Goal: Task Accomplishment & Management: Manage account settings

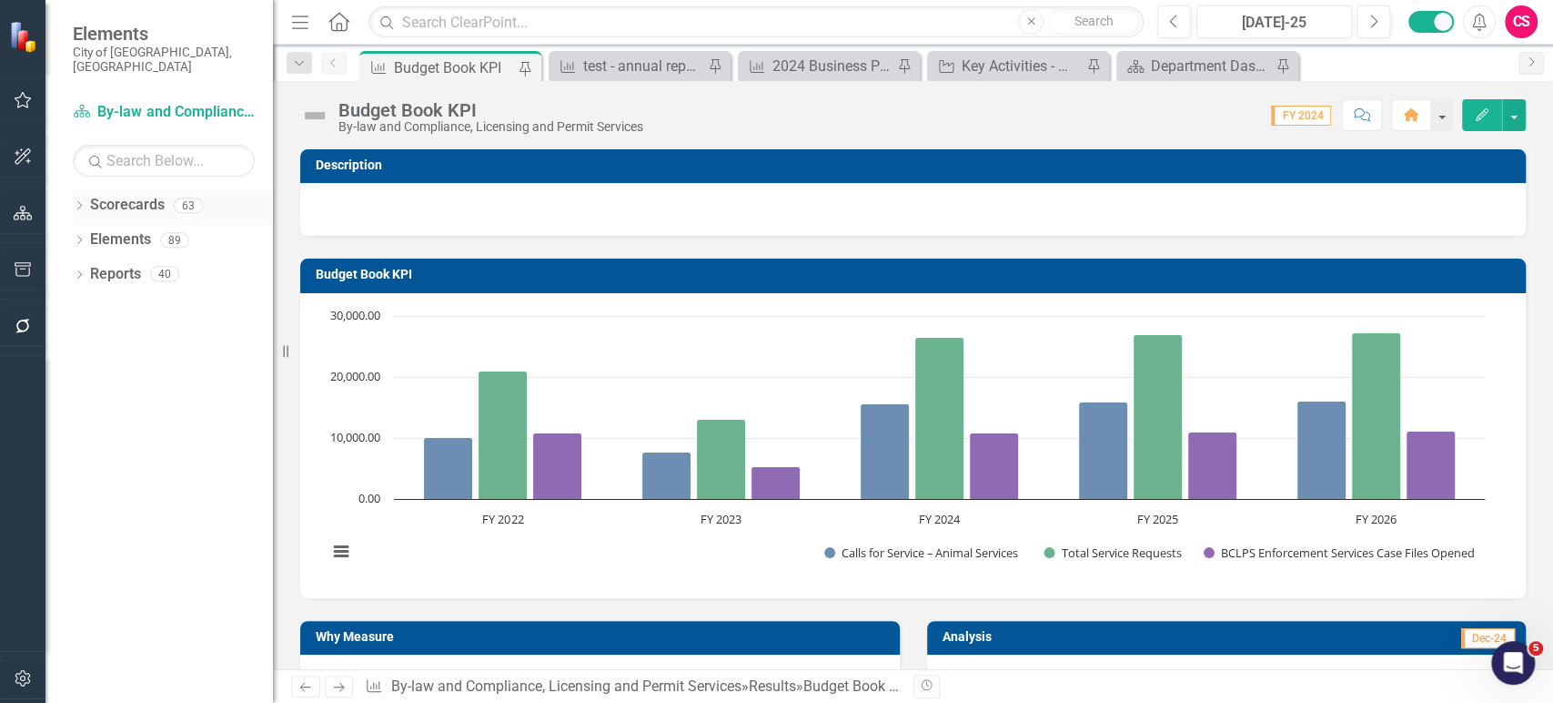
click at [81, 200] on div "Dropdown" at bounding box center [79, 207] width 13 height 15
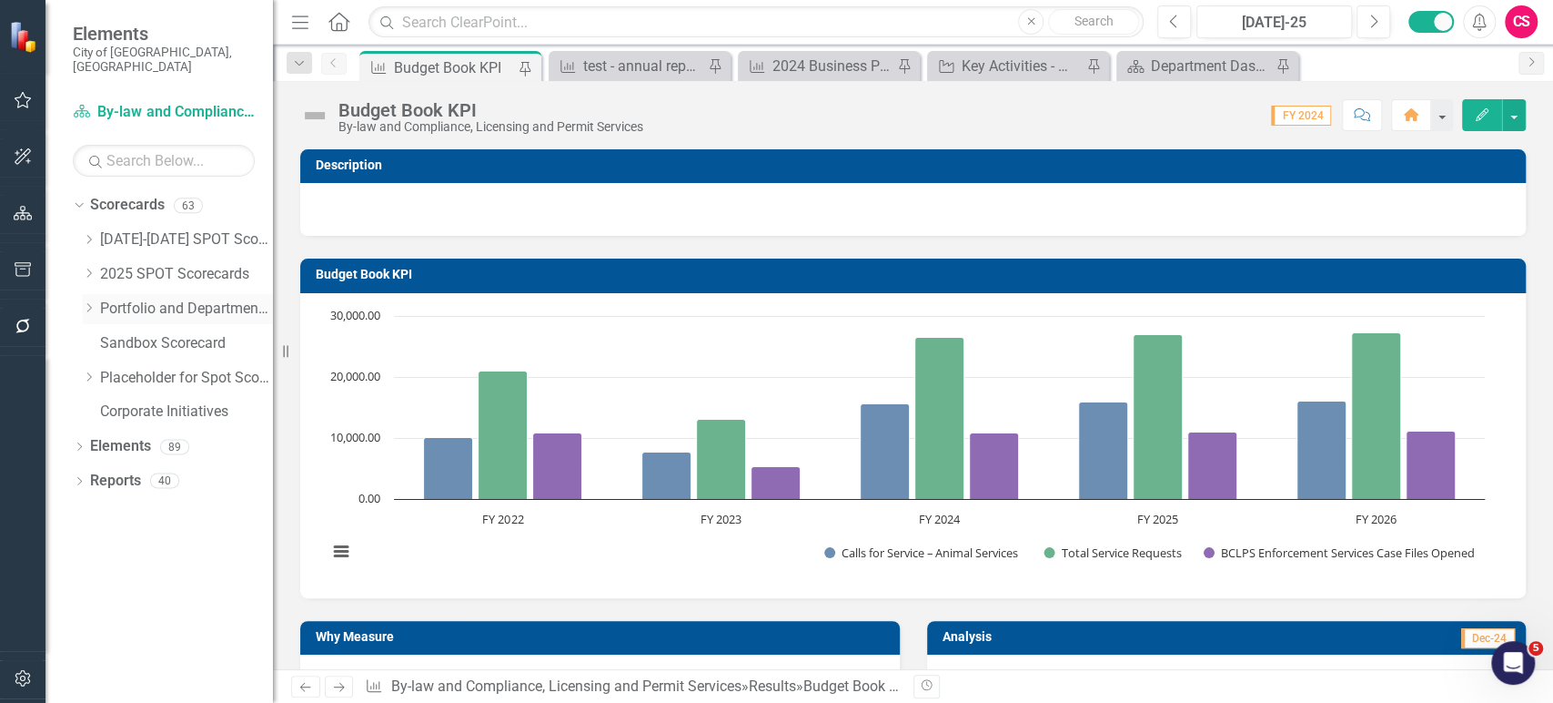
click at [87, 302] on icon "Dropdown" at bounding box center [89, 307] width 14 height 11
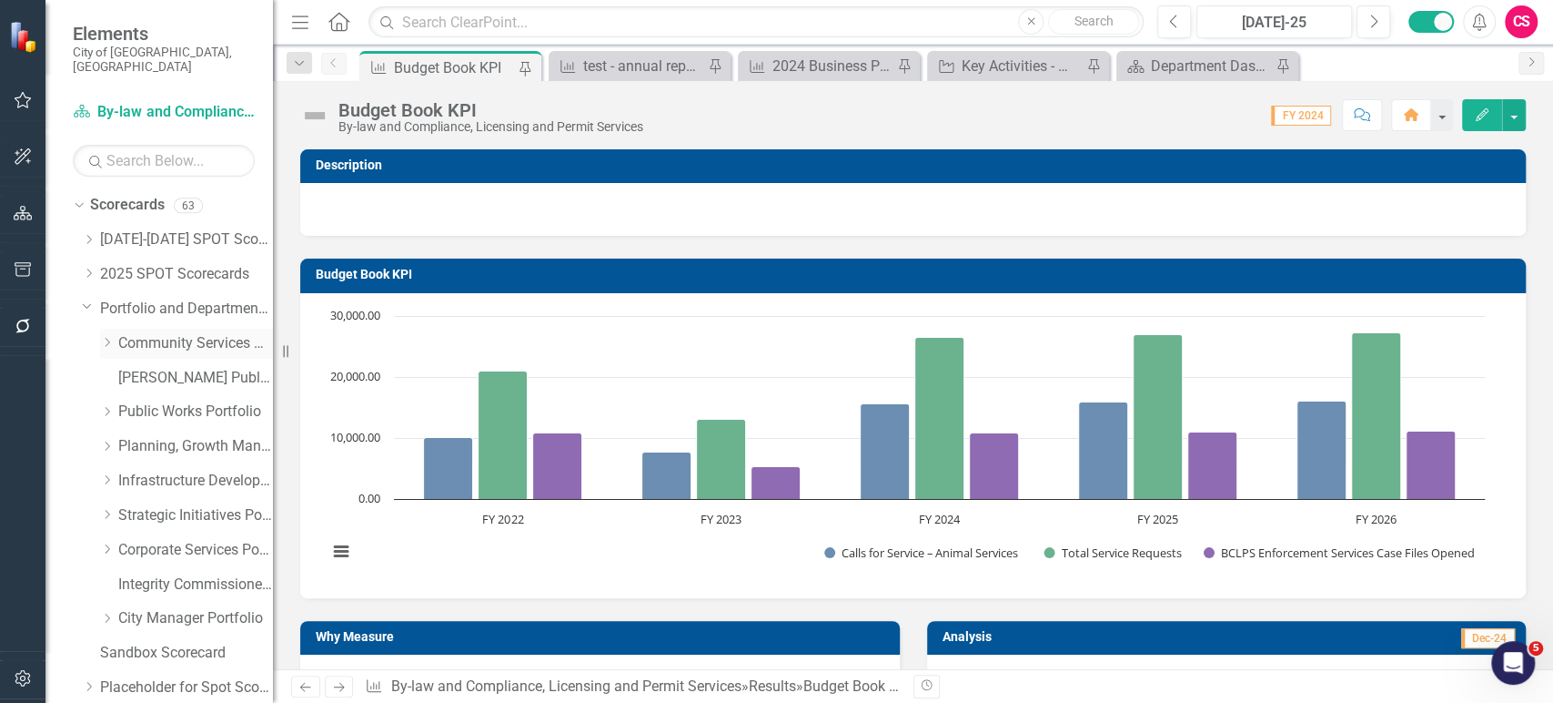
click at [107, 337] on icon "Dropdown" at bounding box center [107, 342] width 14 height 11
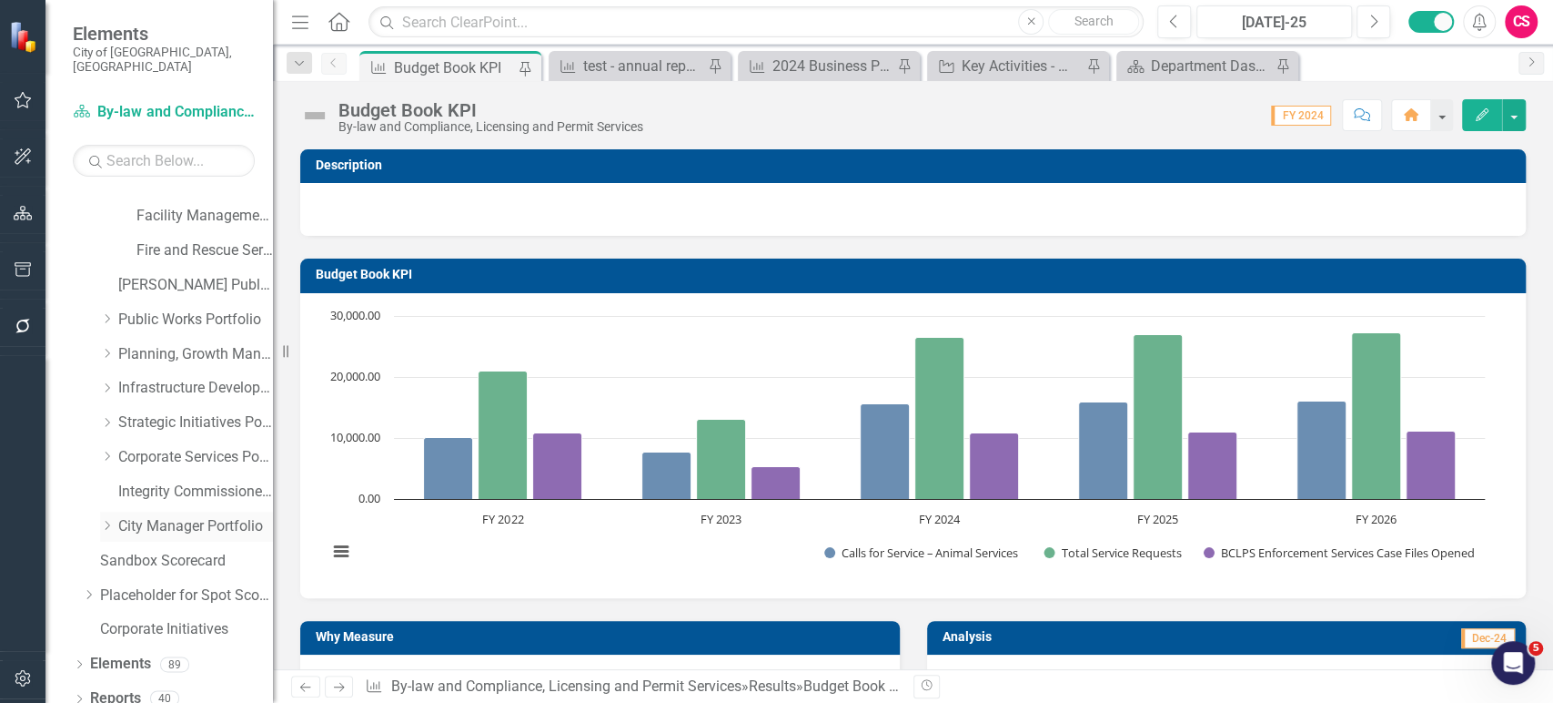
click at [103, 520] on icon "Dropdown" at bounding box center [107, 525] width 14 height 11
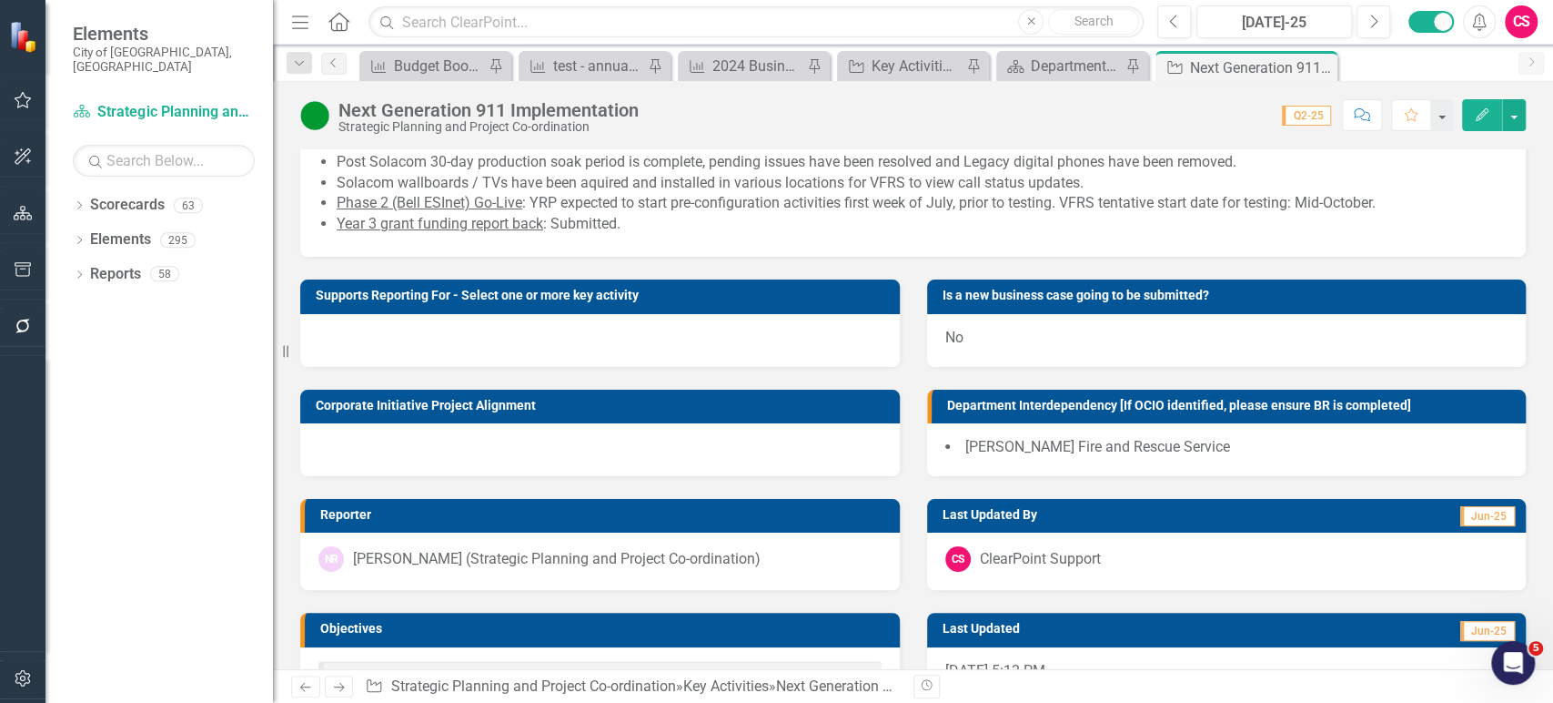
scroll to position [157, 0]
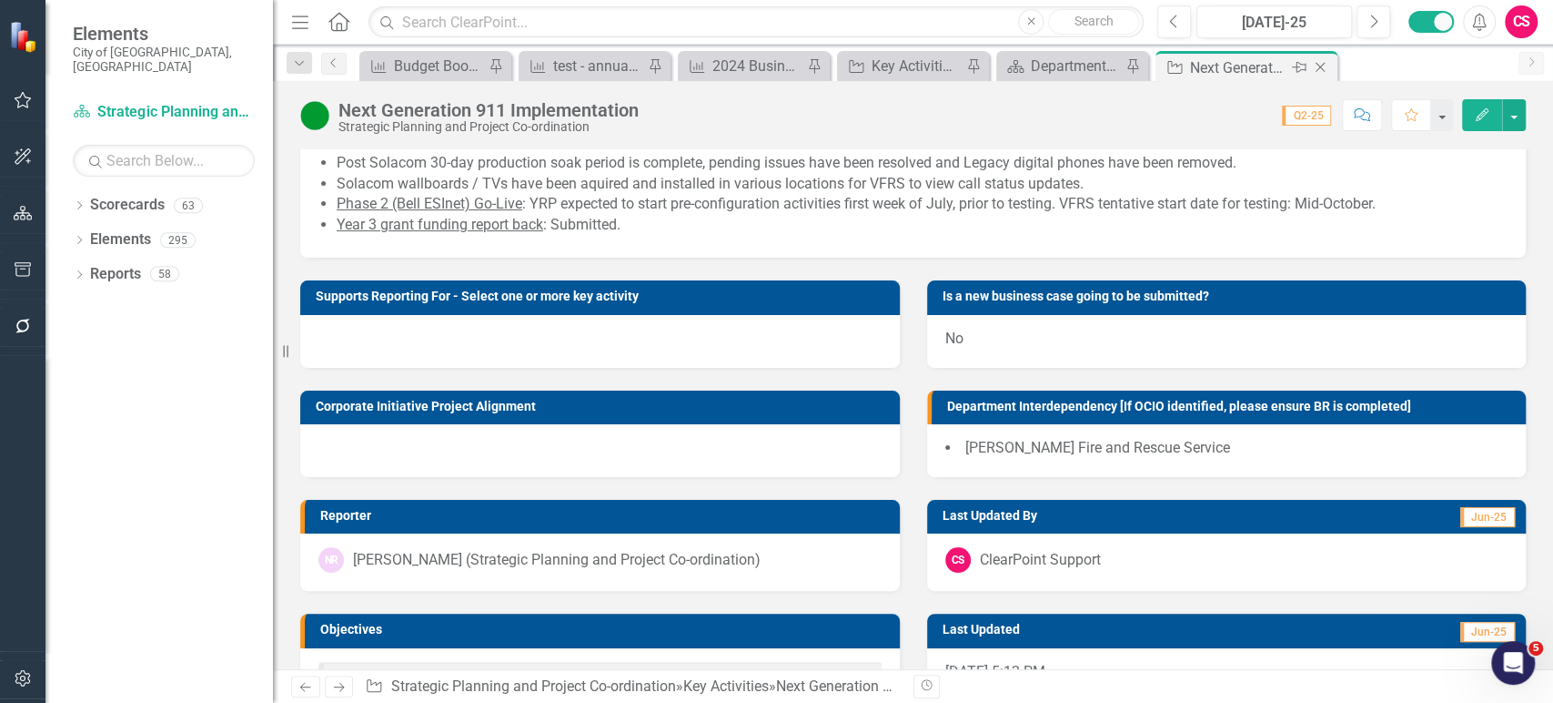
click at [1297, 70] on icon at bounding box center [1299, 67] width 15 height 11
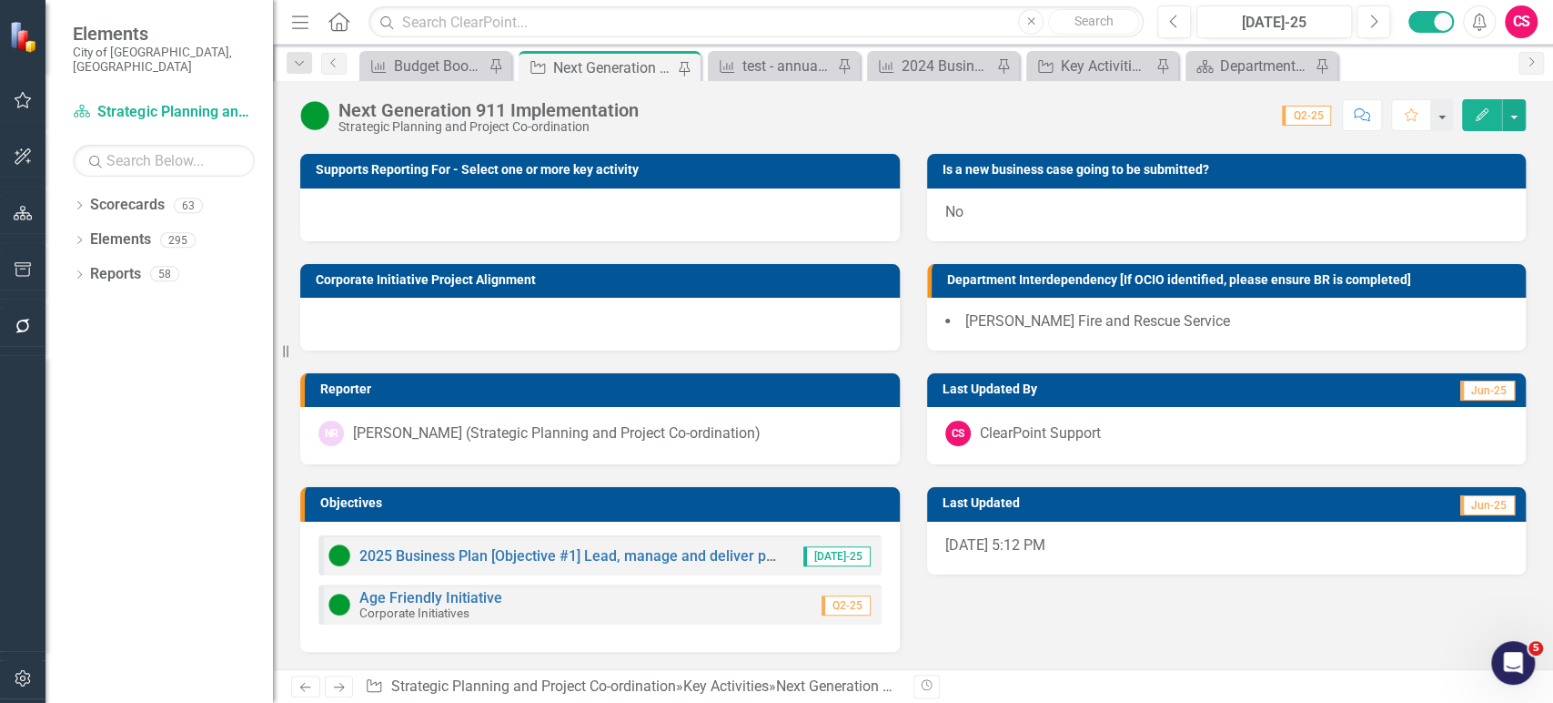
scroll to position [0, 0]
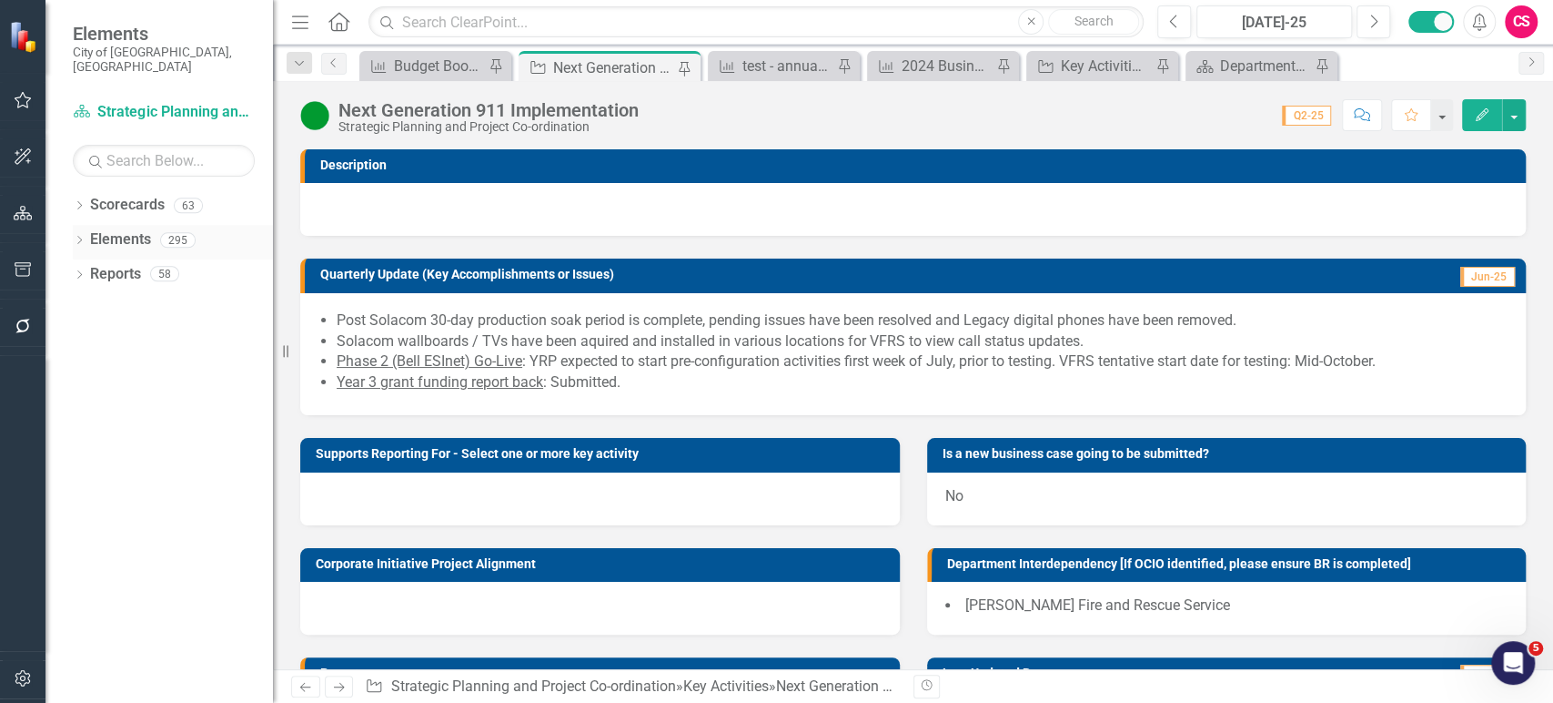
click at [76, 237] on icon "Dropdown" at bounding box center [79, 242] width 13 height 10
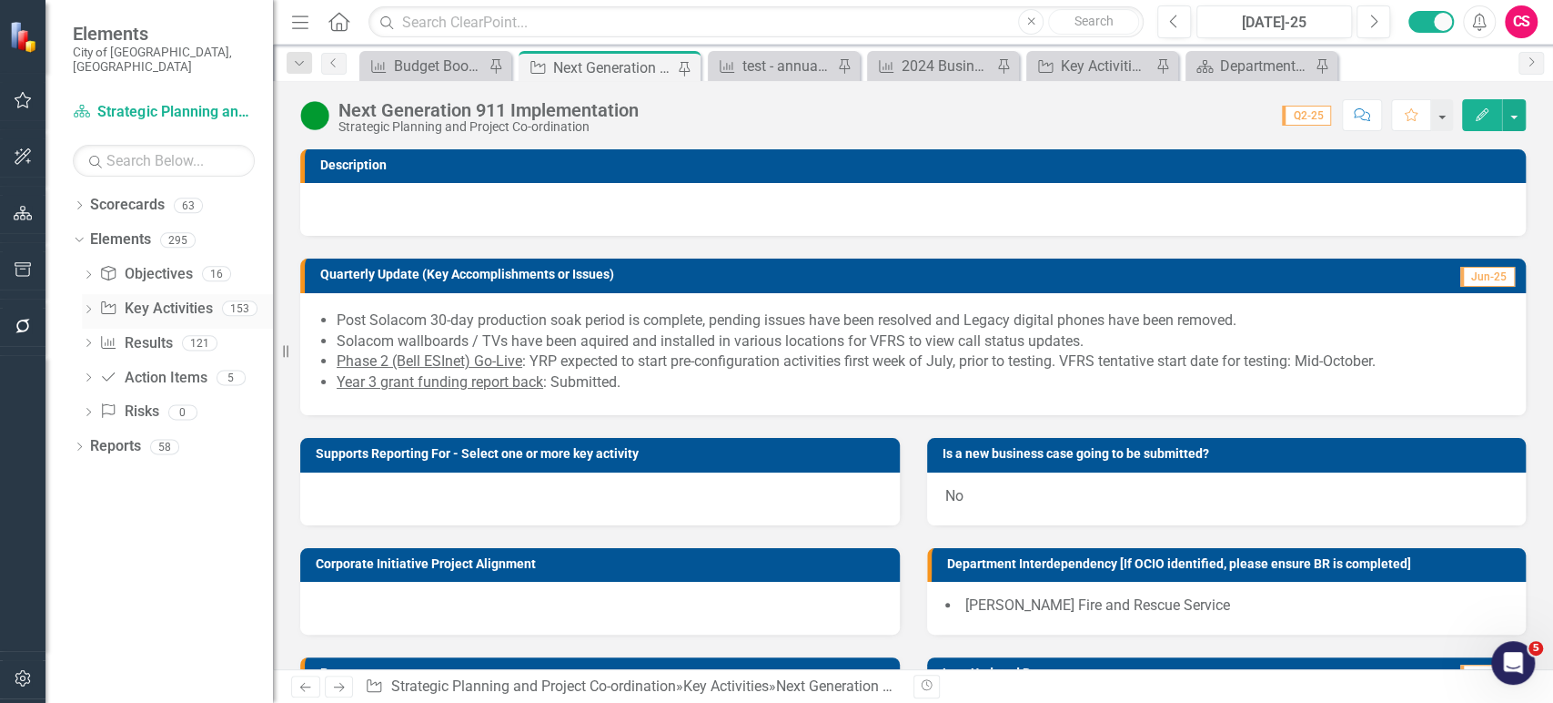
click at [154, 298] on link "Key Activity Key Activities" at bounding box center [155, 308] width 113 height 21
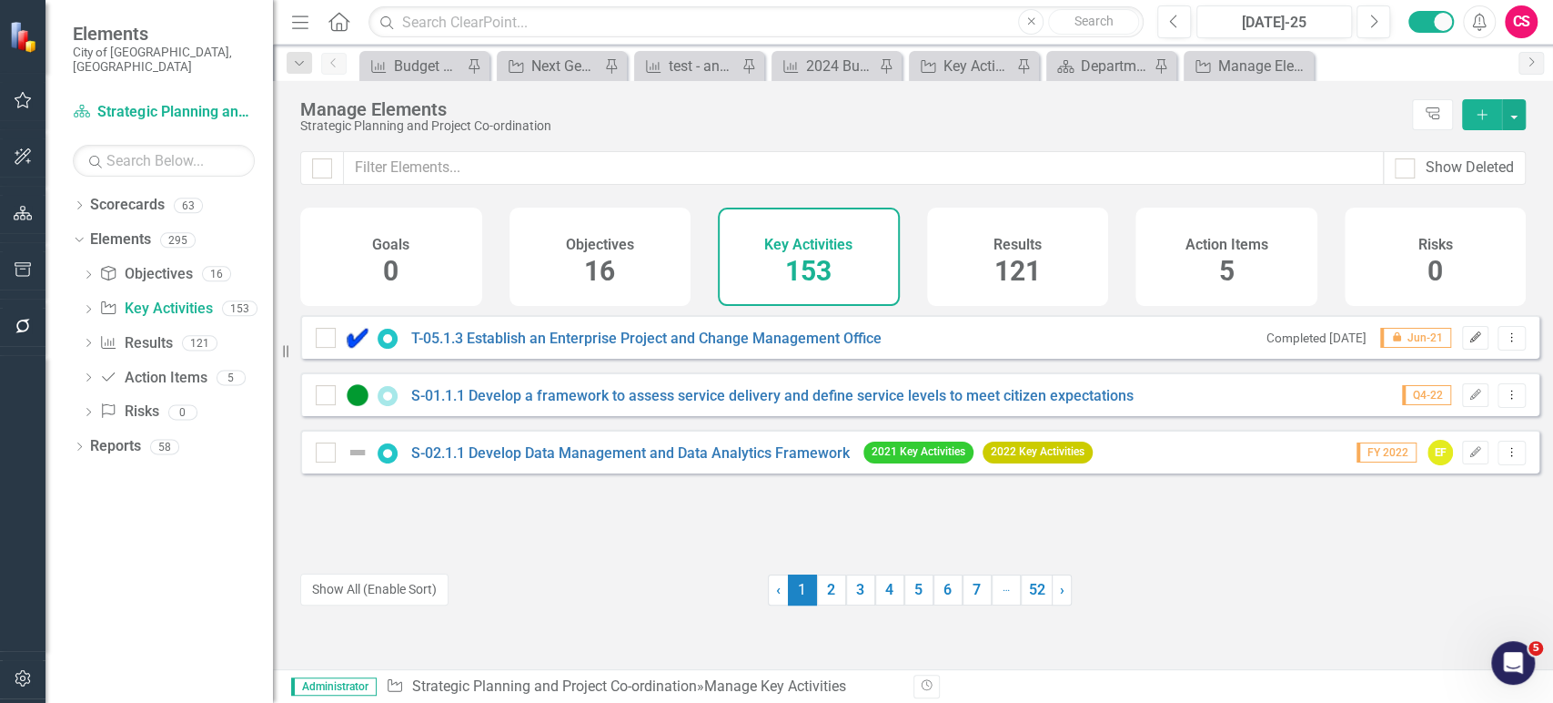
click at [1469, 343] on icon "Edit" at bounding box center [1476, 337] width 14 height 11
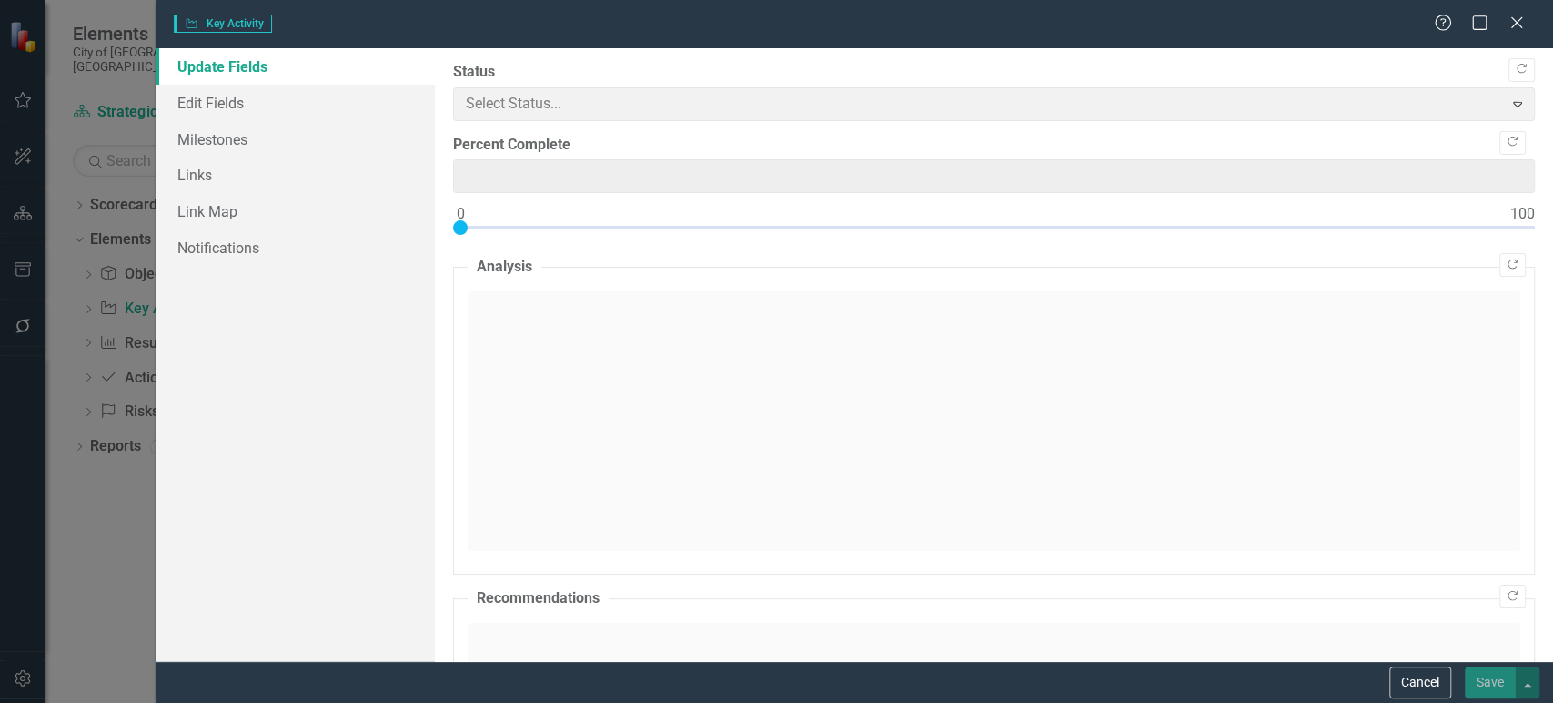
type input "0"
click at [278, 151] on link "Milestones" at bounding box center [295, 139] width 279 height 36
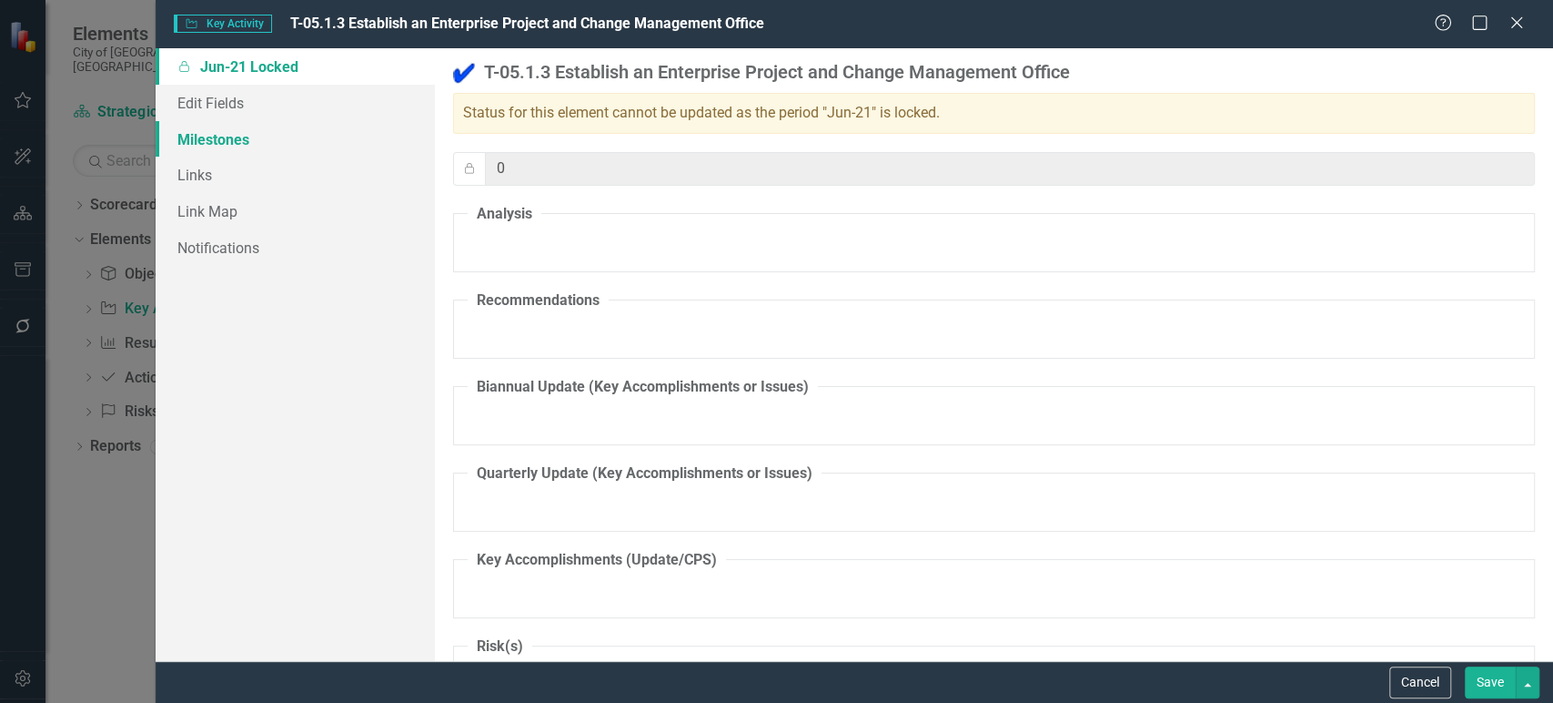
click at [216, 152] on link "Milestones" at bounding box center [295, 139] width 279 height 36
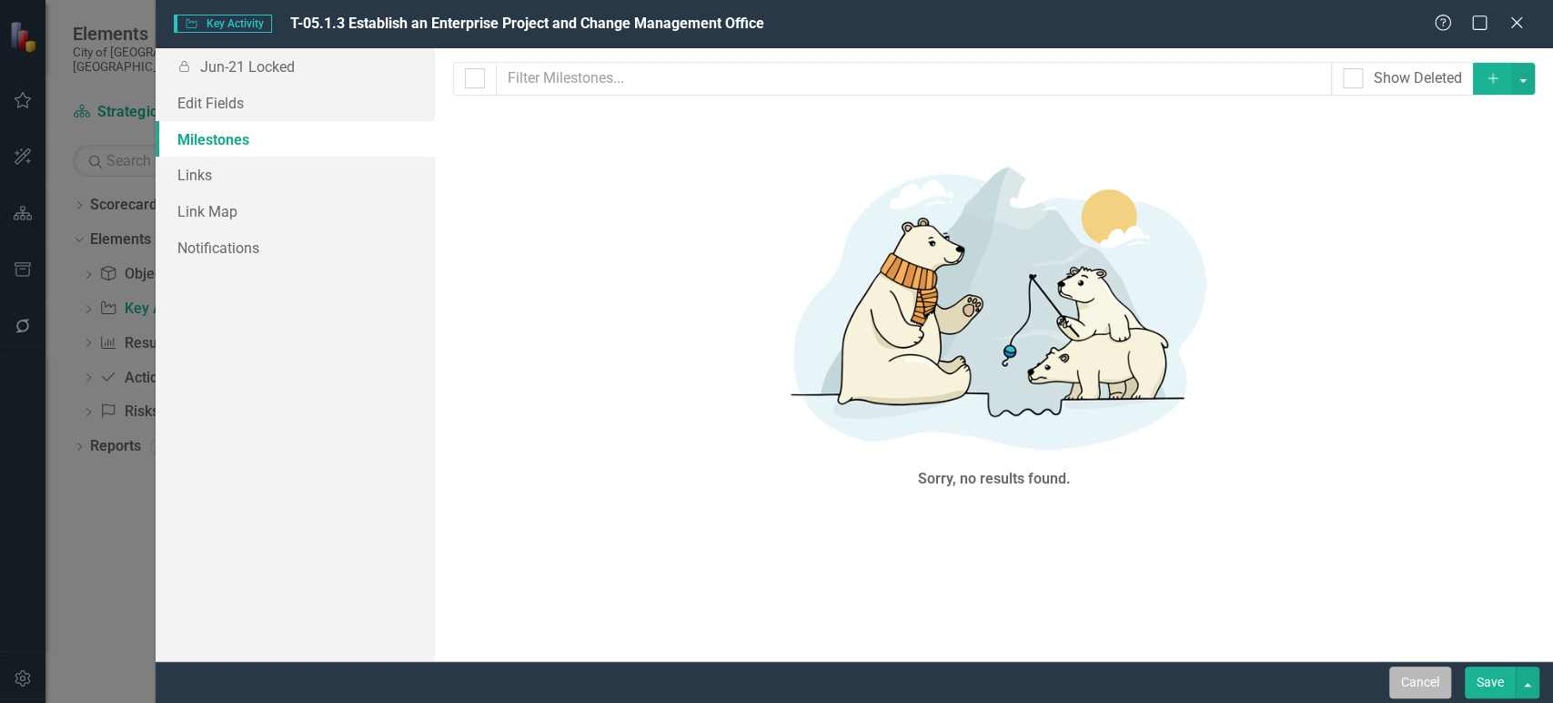
click at [1426, 697] on button "Cancel" at bounding box center [1421, 682] width 62 height 32
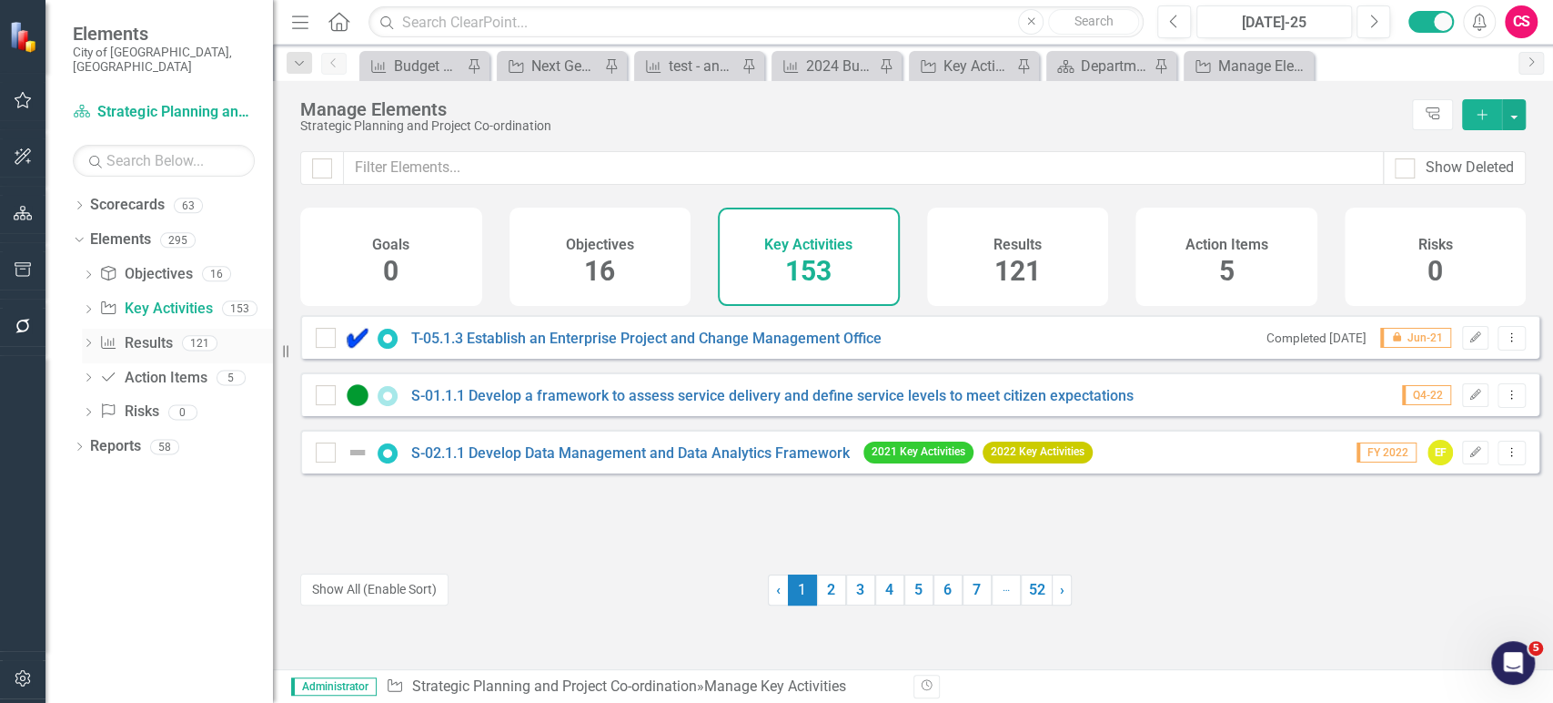
click at [140, 333] on link "Result Results" at bounding box center [135, 343] width 73 height 21
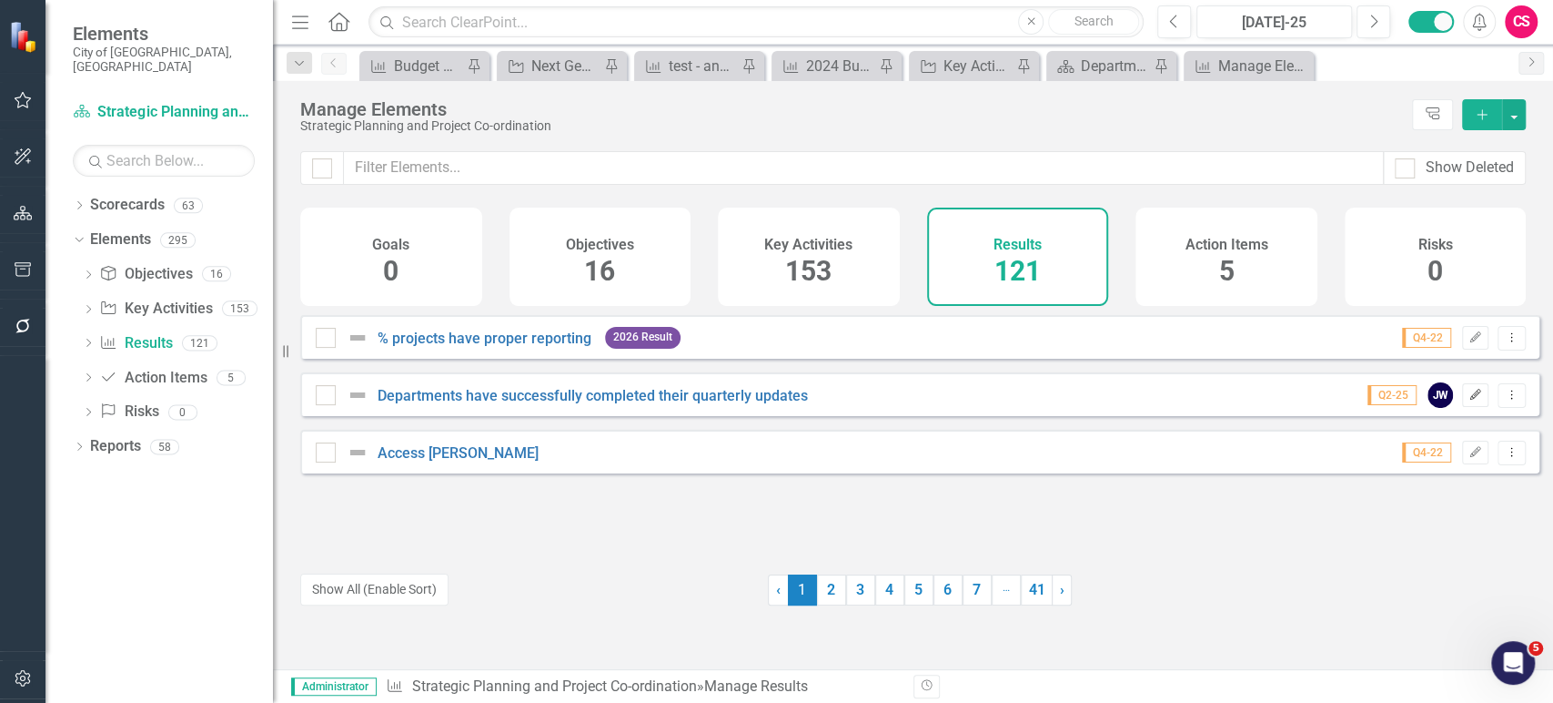
click at [1470, 400] on icon "Edit" at bounding box center [1476, 394] width 14 height 11
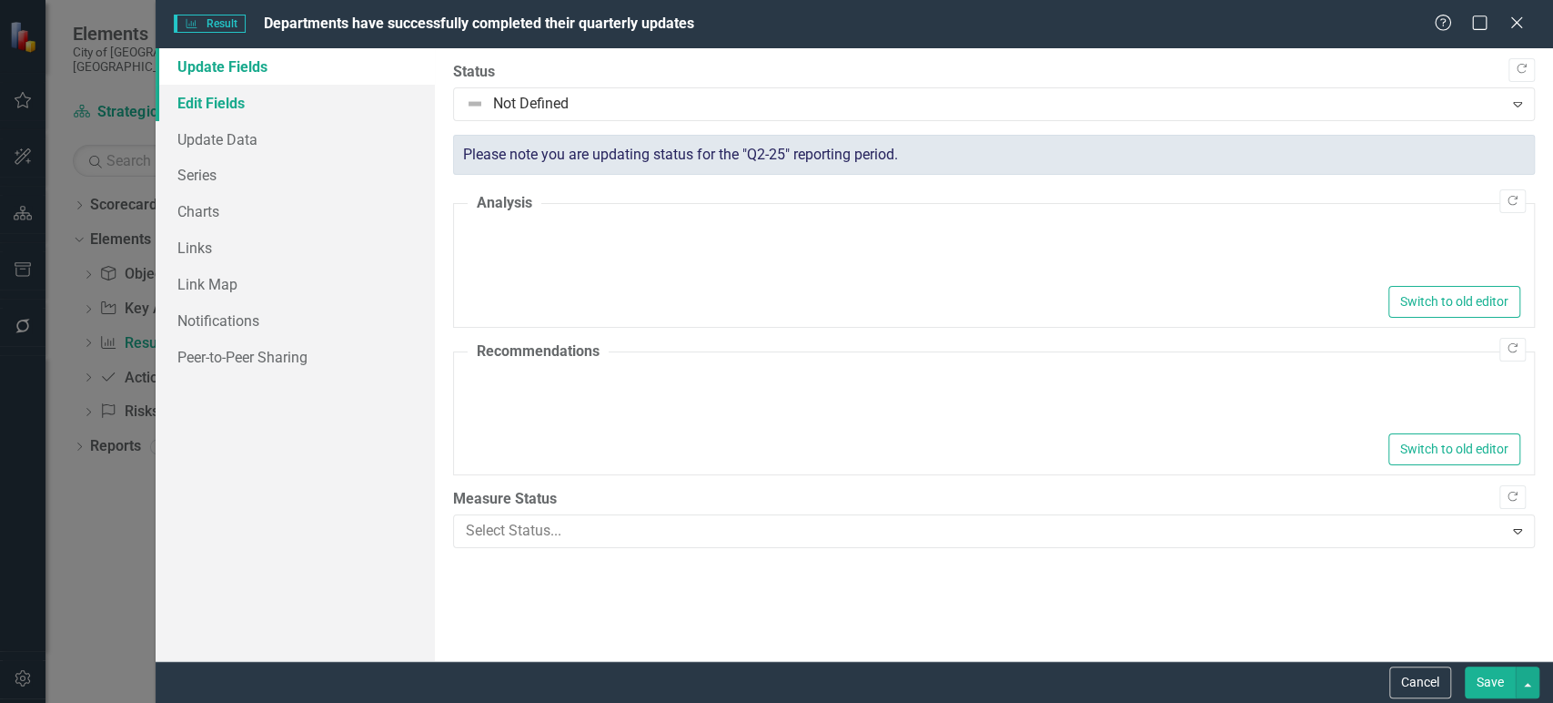
click at [238, 108] on link "Edit Fields" at bounding box center [295, 103] width 279 height 36
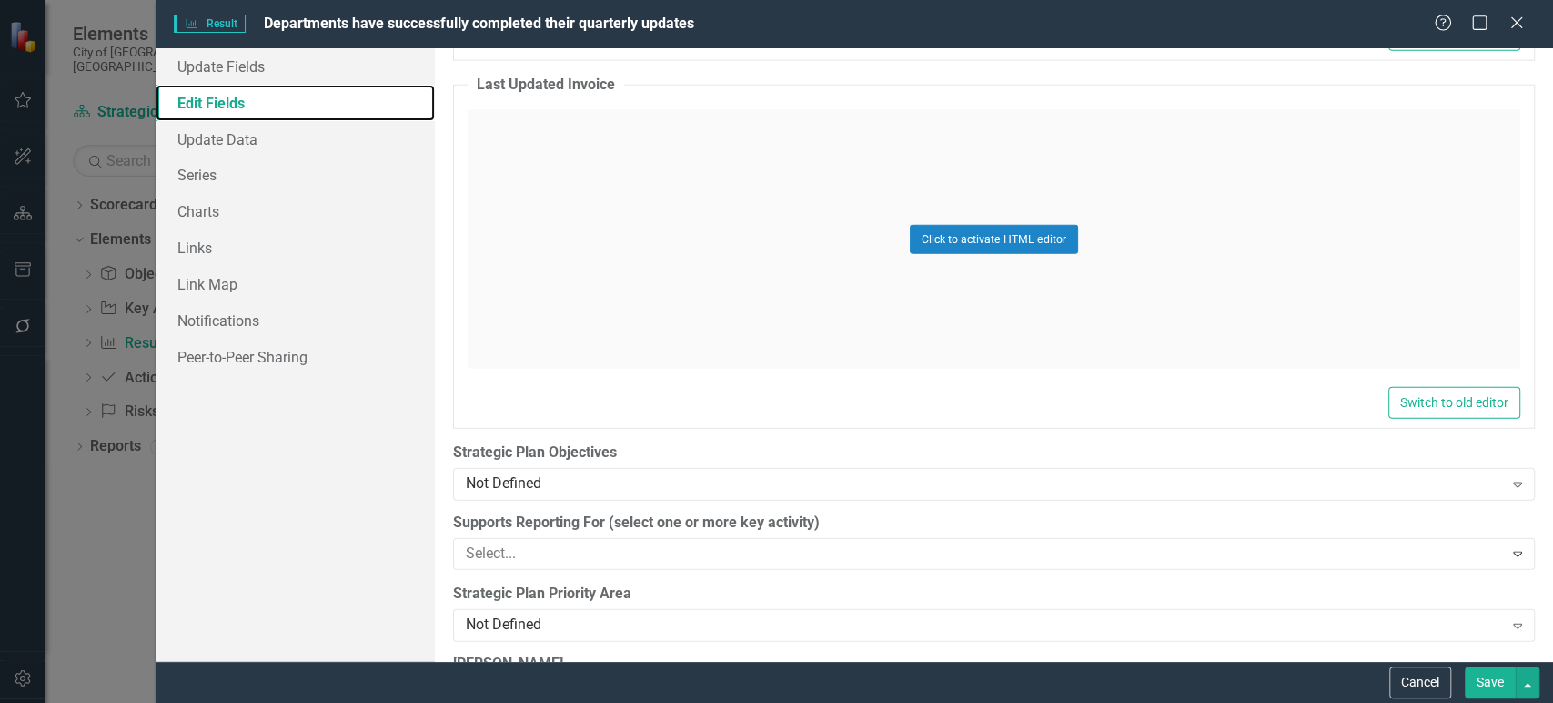
scroll to position [3241, 0]
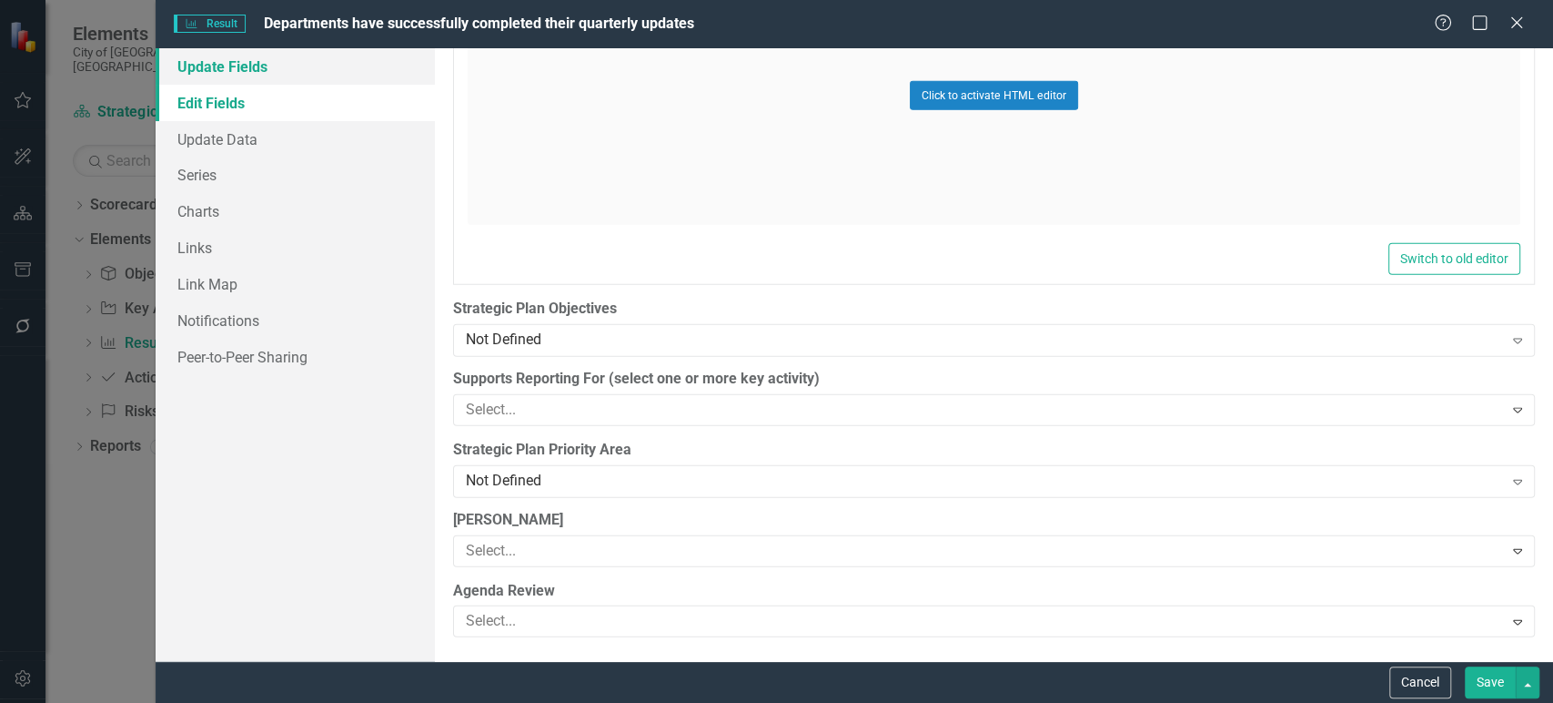
click at [298, 65] on link "Update Fields" at bounding box center [295, 66] width 279 height 36
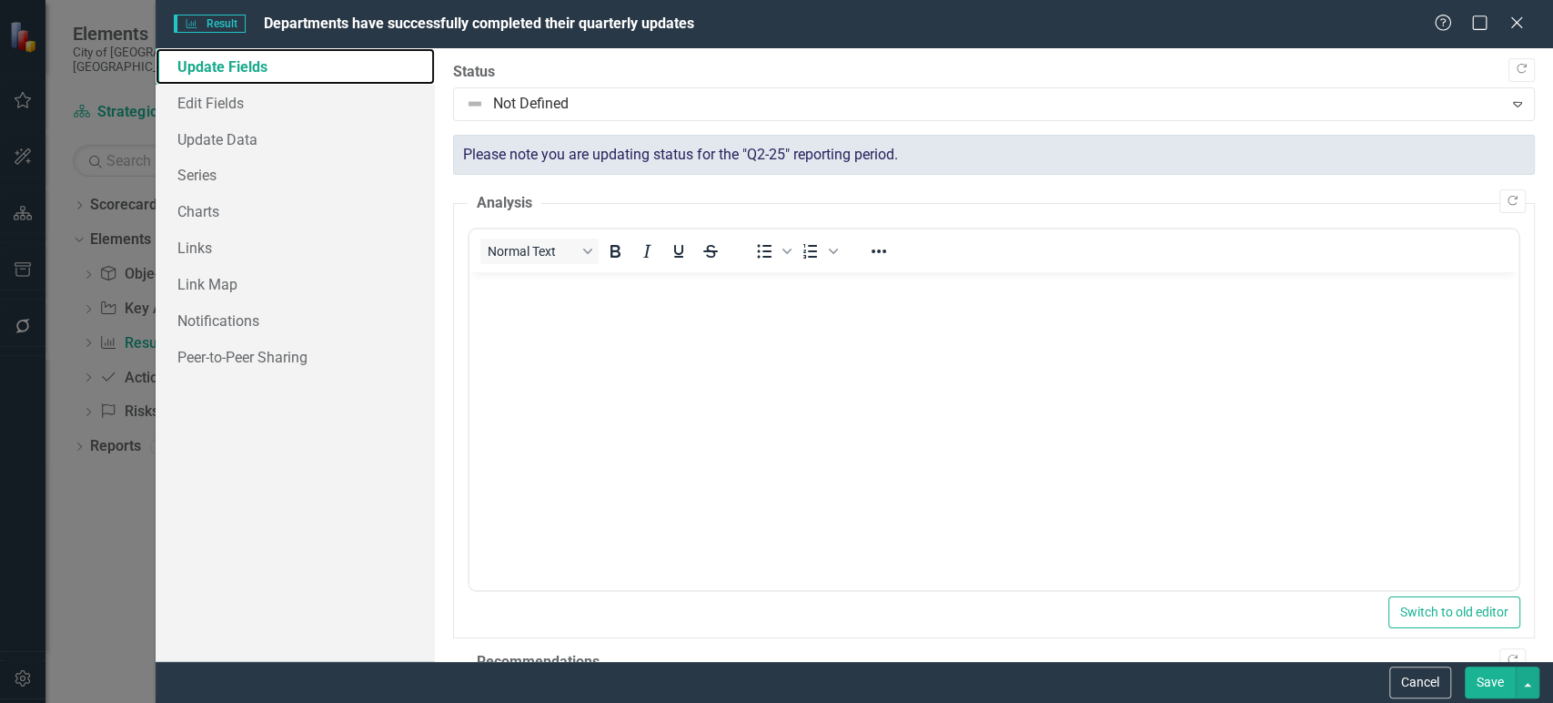
scroll to position [533, 0]
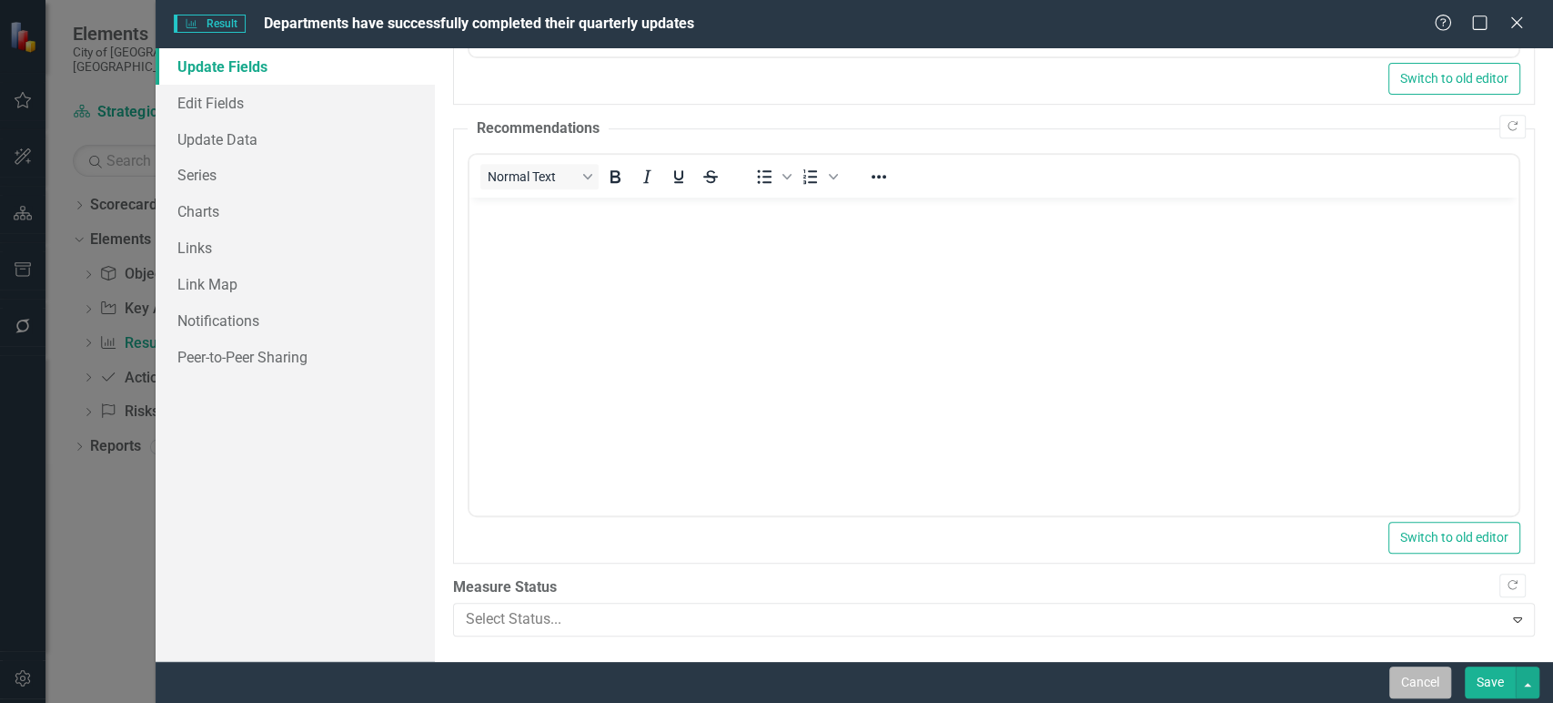
click at [1430, 670] on button "Cancel" at bounding box center [1421, 682] width 62 height 32
